Goal: Task Accomplishment & Management: Manage account settings

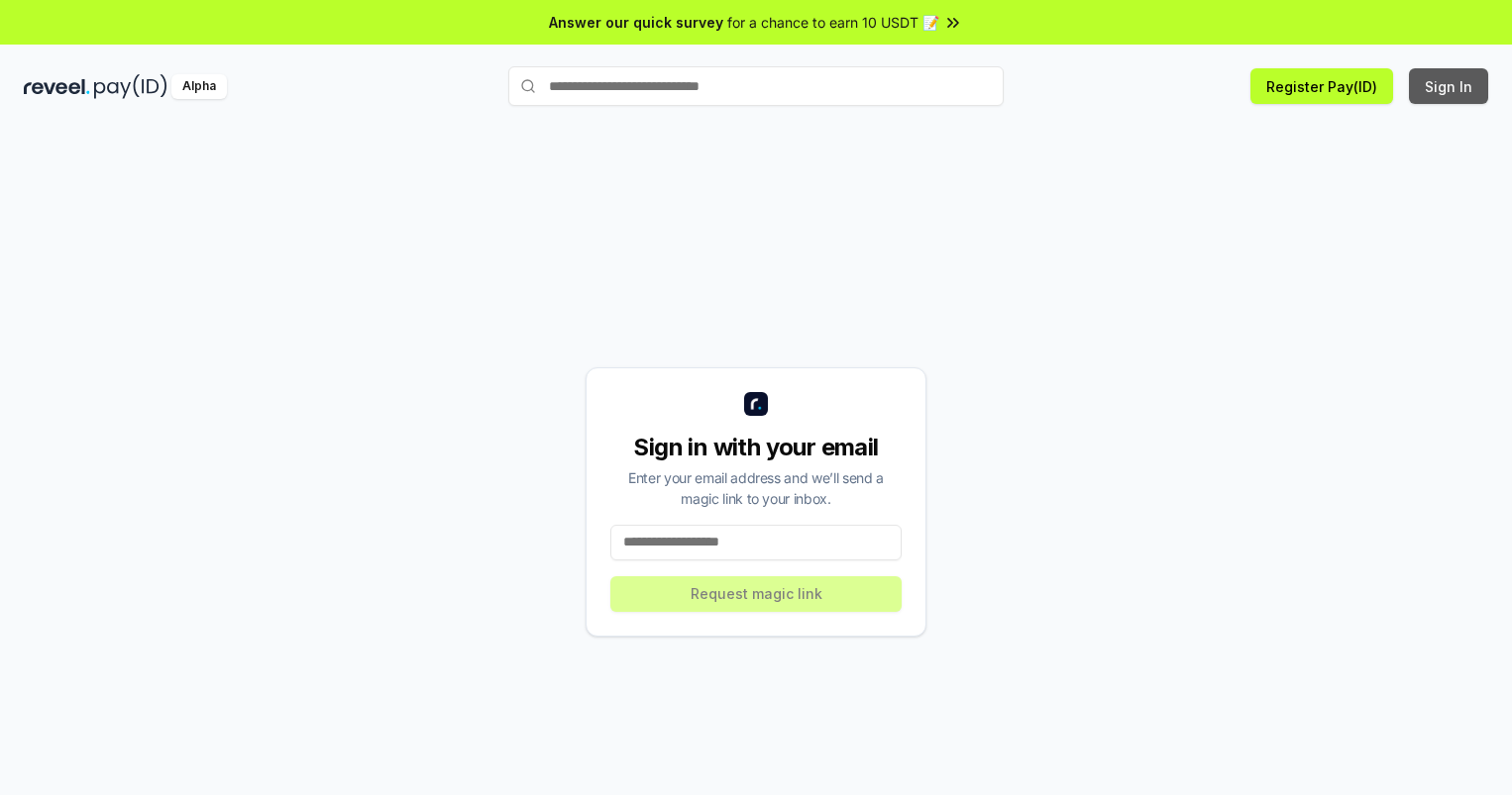
click at [1449, 86] on button "Sign In" at bounding box center [1448, 86] width 80 height 36
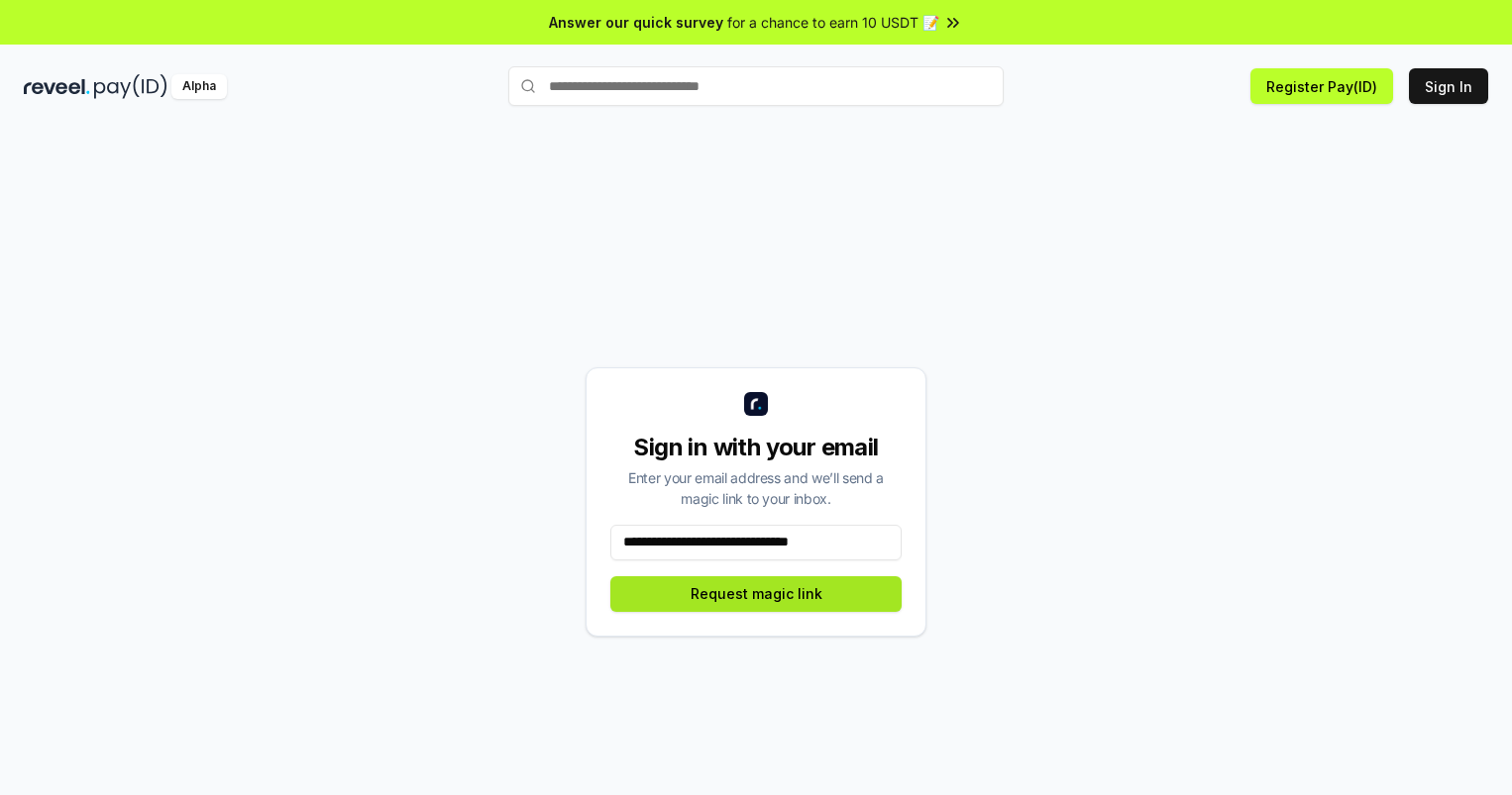
type input "**********"
click at [756, 593] on button "Request magic link" at bounding box center [756, 594] width 291 height 36
